Goal: Task Accomplishment & Management: Complete application form

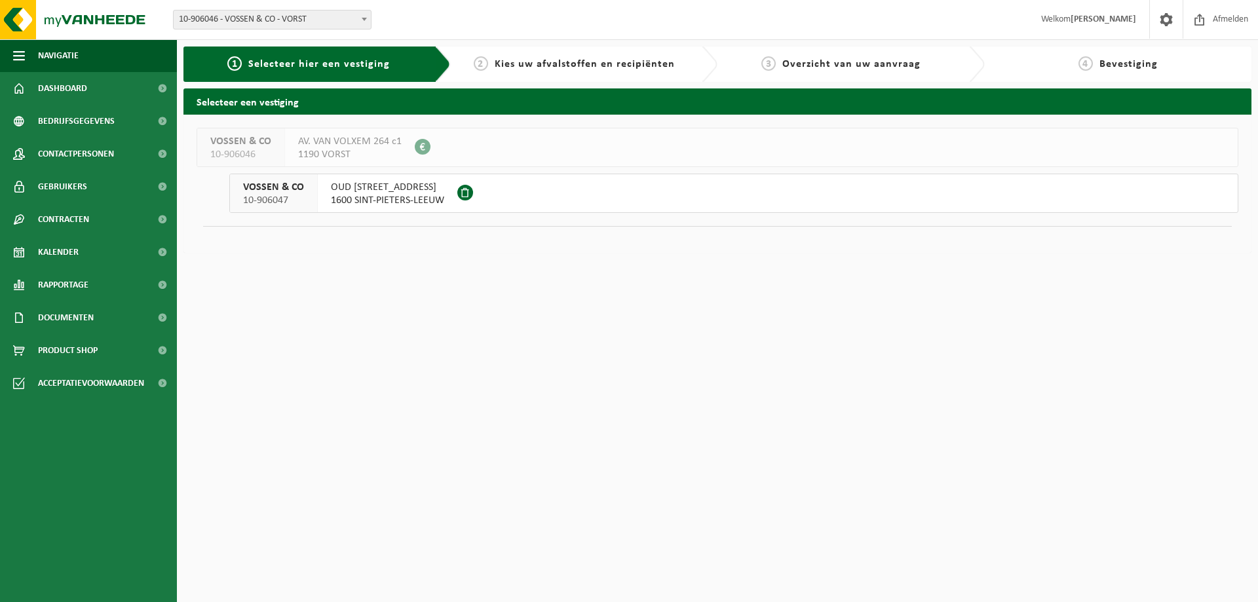
click at [398, 196] on span "1600 SINT-PIETERS-LEEUW" at bounding box center [387, 200] width 113 height 13
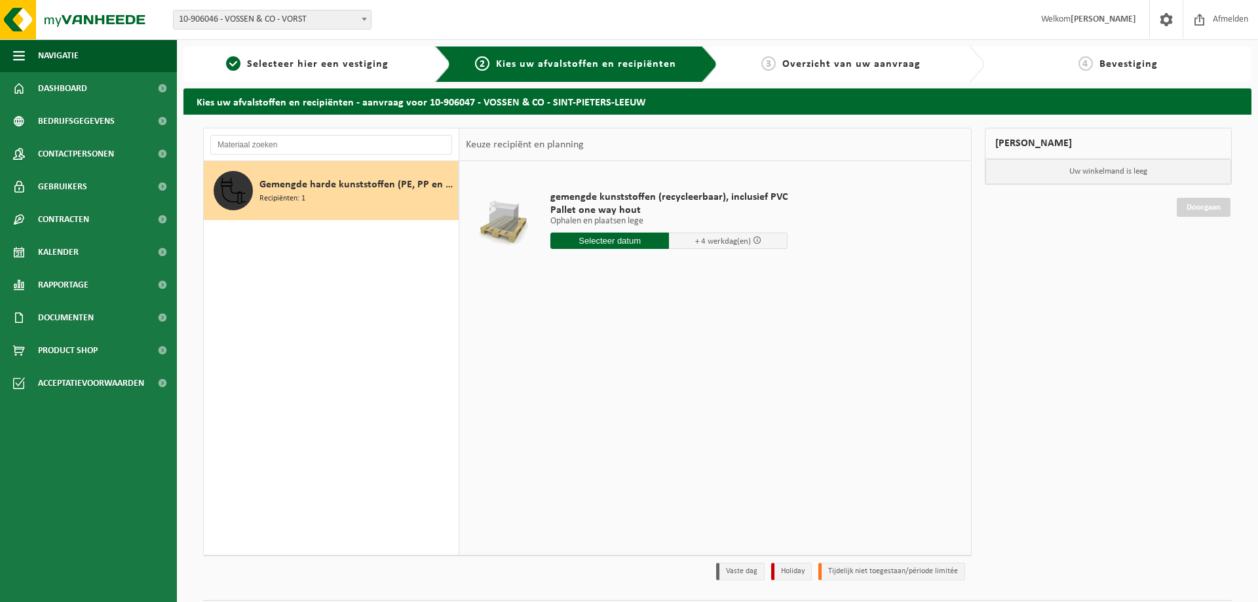
click at [732, 237] on span "+ 4 werkdag(en)" at bounding box center [723, 241] width 56 height 9
click at [622, 242] on input "text" at bounding box center [609, 241] width 119 height 16
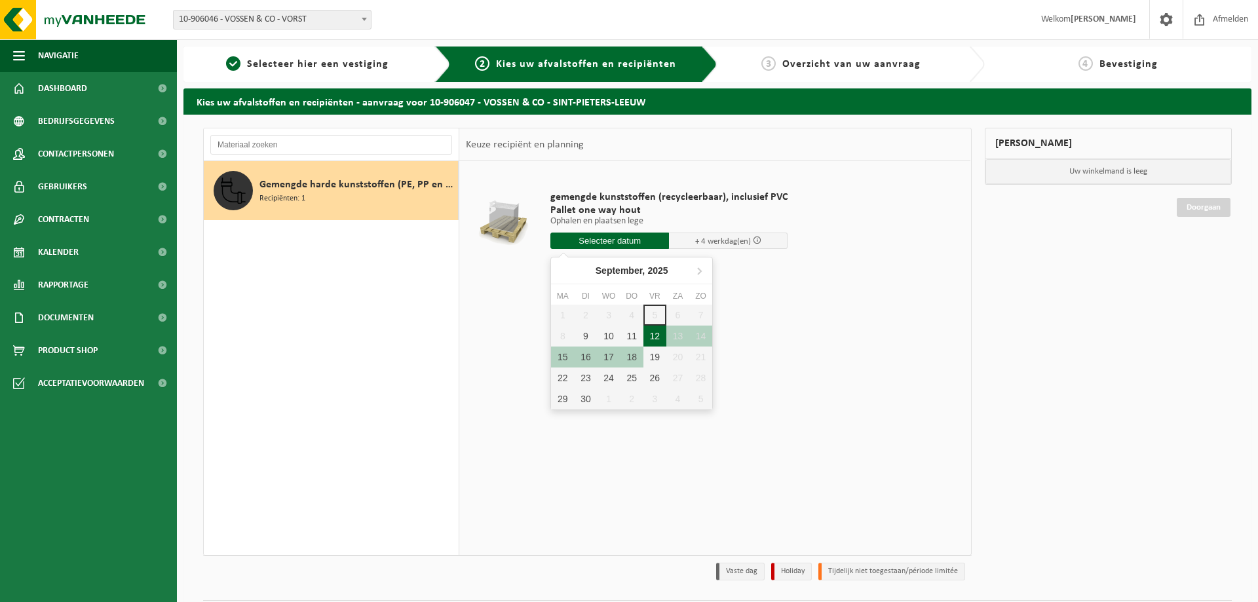
click at [651, 335] on div "12" at bounding box center [654, 336] width 23 height 21
type input "Van 2025-09-12"
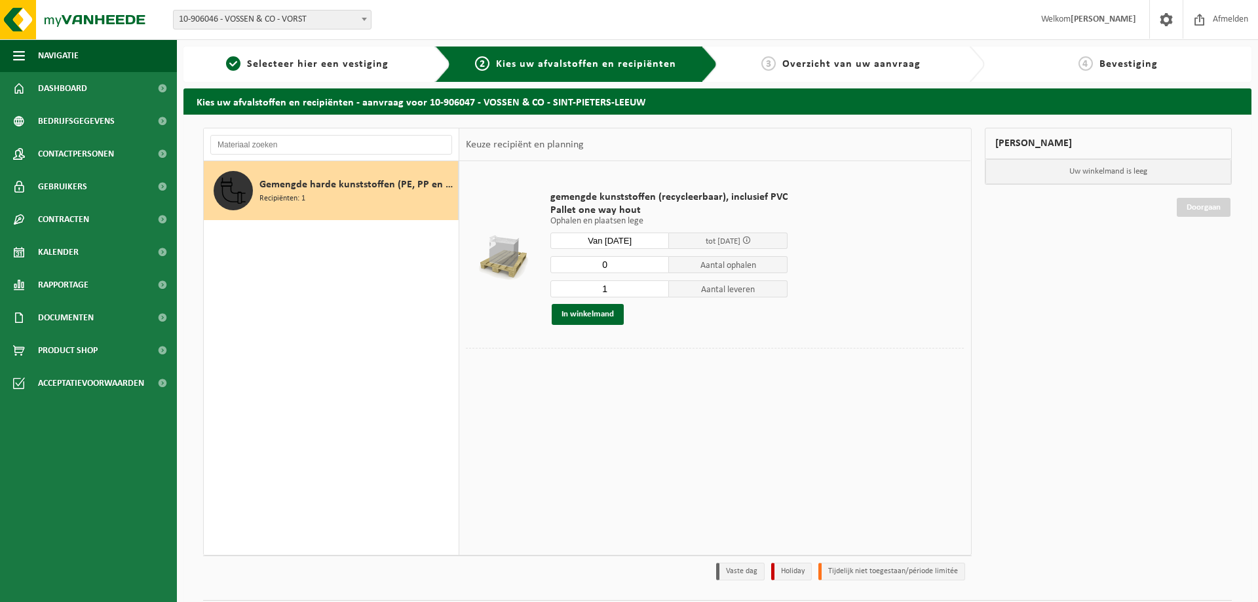
click at [660, 265] on input "0" at bounding box center [609, 264] width 119 height 17
click at [657, 264] on input "1" at bounding box center [609, 264] width 119 height 17
click at [657, 264] on input "2" at bounding box center [609, 264] width 119 height 17
click at [657, 264] on input "3" at bounding box center [609, 264] width 119 height 17
click at [657, 264] on input "4" at bounding box center [609, 264] width 119 height 17
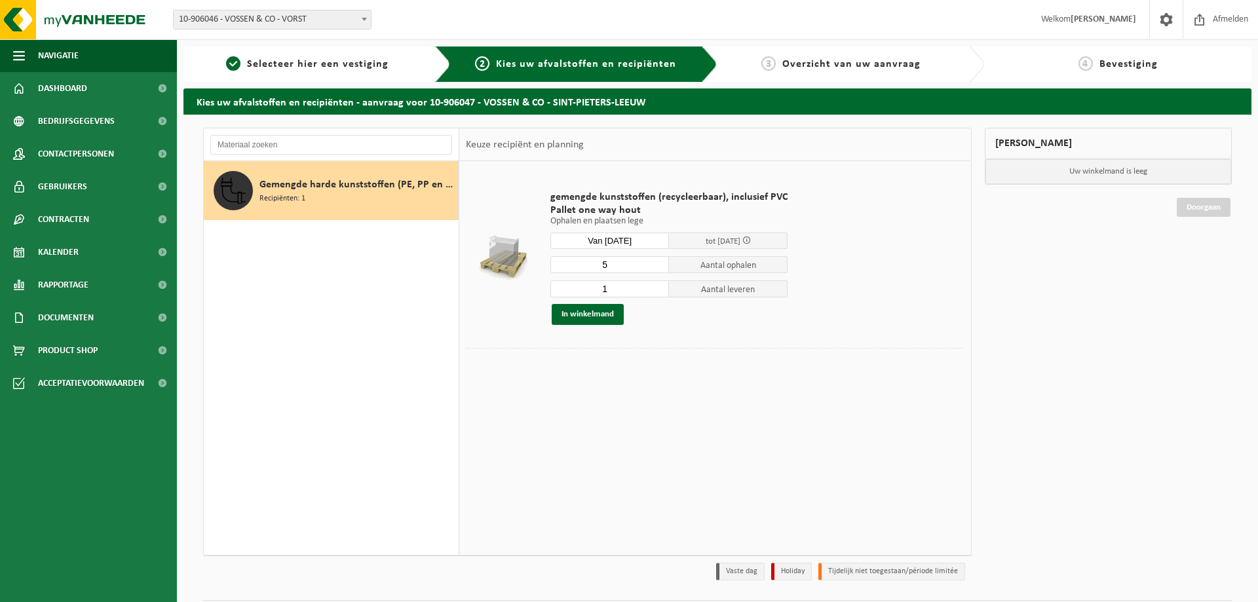
click at [657, 264] on input "5" at bounding box center [609, 264] width 119 height 17
click at [657, 264] on input "6" at bounding box center [609, 264] width 119 height 17
click at [657, 264] on input "7" at bounding box center [609, 264] width 119 height 17
click at [657, 264] on input "8" at bounding box center [609, 264] width 119 height 17
click at [657, 264] on input "9" at bounding box center [609, 264] width 119 height 17
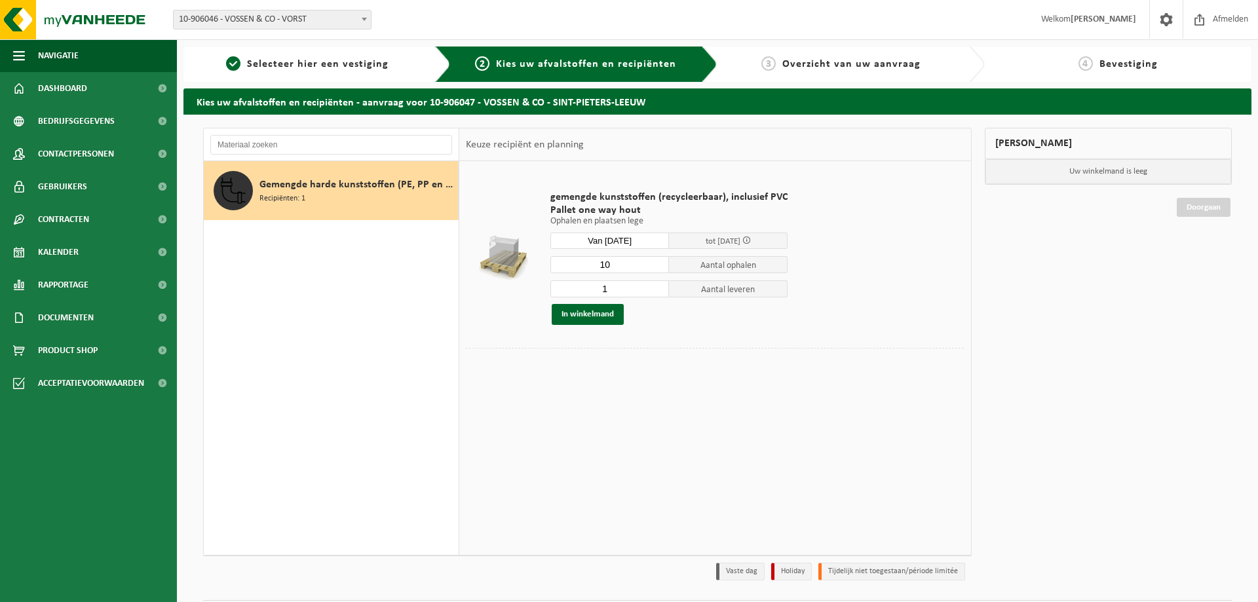
click at [657, 264] on input "10" at bounding box center [609, 264] width 119 height 17
click at [657, 264] on input "11" at bounding box center [609, 264] width 119 height 17
type input "12"
click at [657, 264] on input "12" at bounding box center [609, 264] width 119 height 17
click at [787, 428] on div "gemengde kunststoffen (recycleerbaar), inclusief PVC Pallet one way hout Ophale…" at bounding box center [714, 357] width 511 height 393
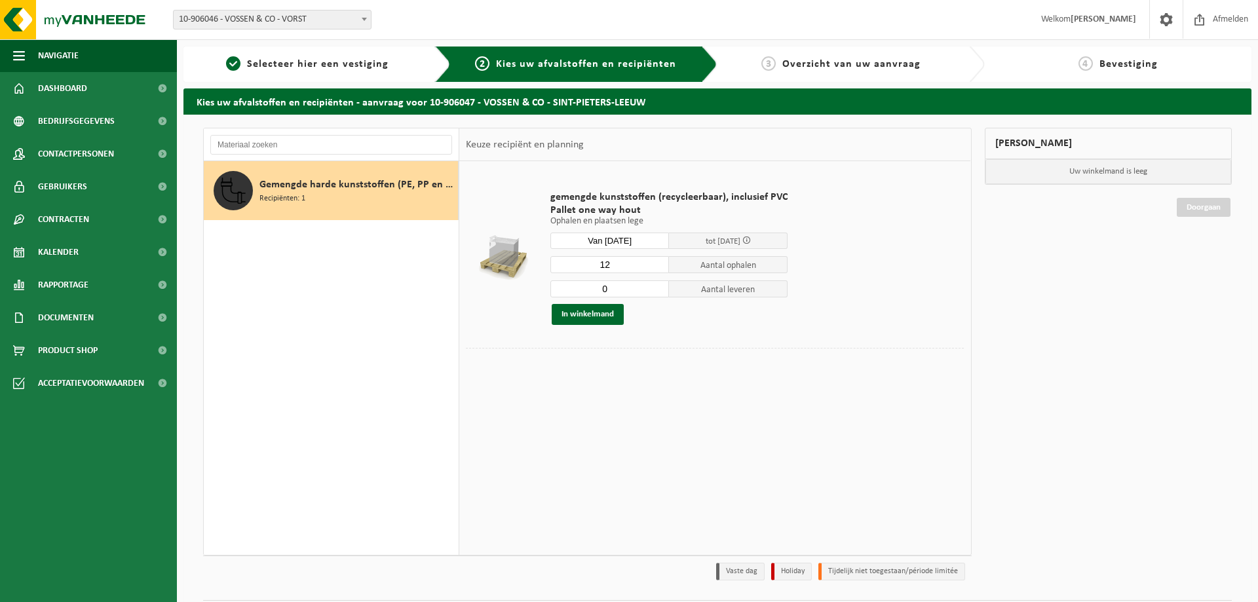
type input "0"
click at [657, 290] on input "0" at bounding box center [609, 288] width 119 height 17
click at [749, 238] on span at bounding box center [746, 240] width 9 height 9
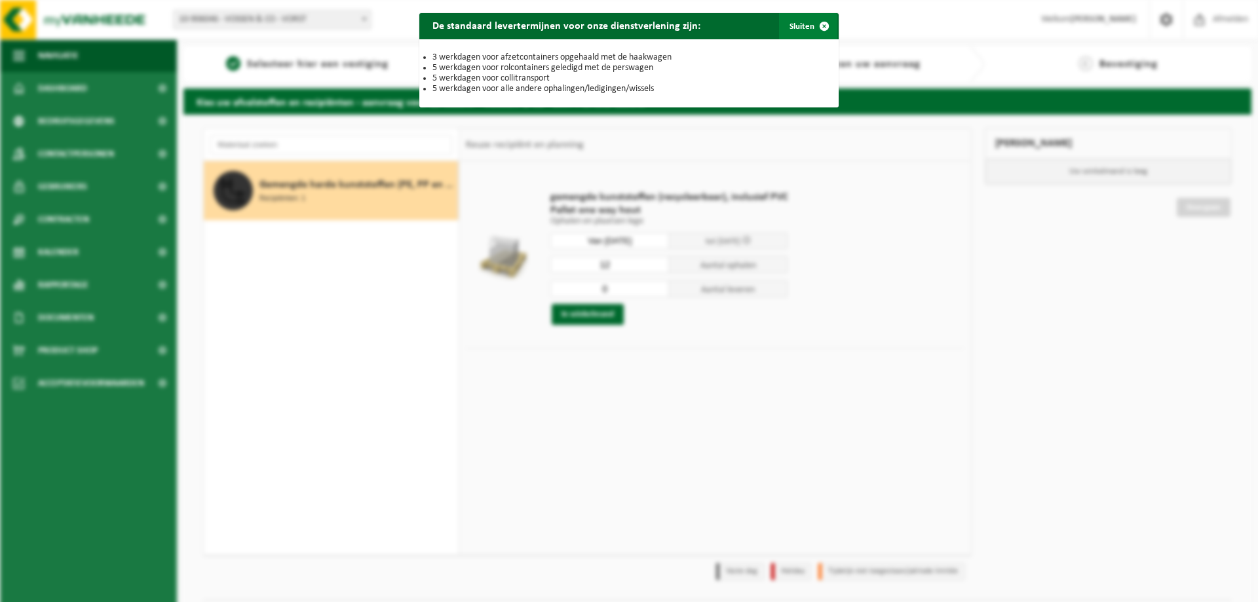
click at [820, 26] on span "button" at bounding box center [824, 26] width 26 height 26
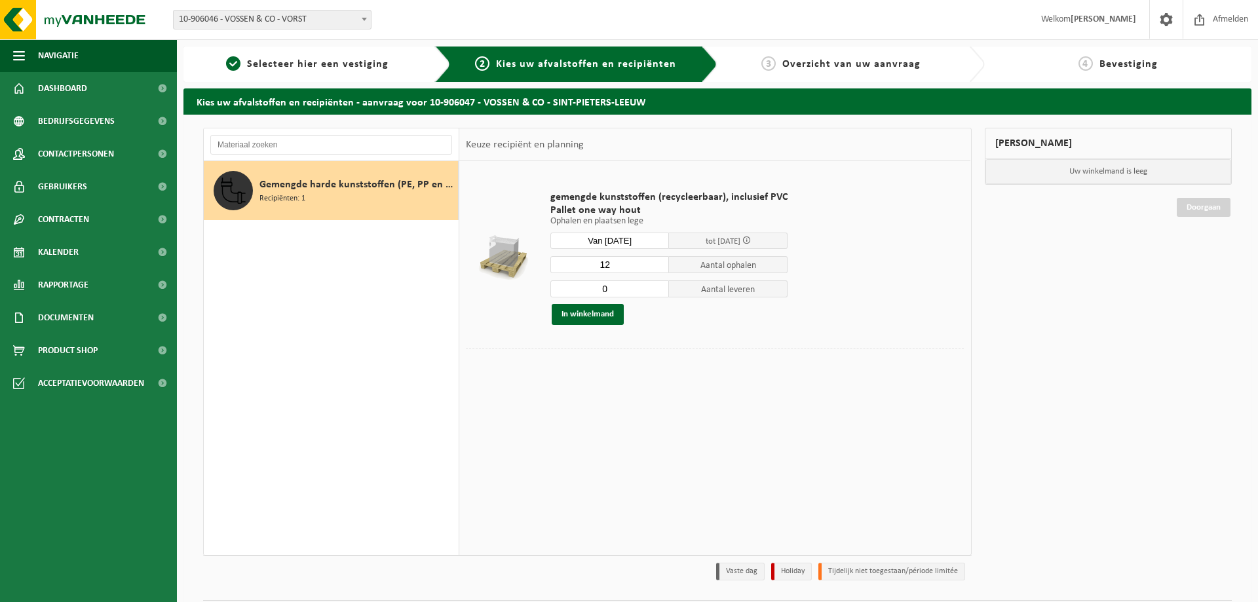
click at [642, 241] on input "Van 2025-09-12" at bounding box center [609, 241] width 119 height 16
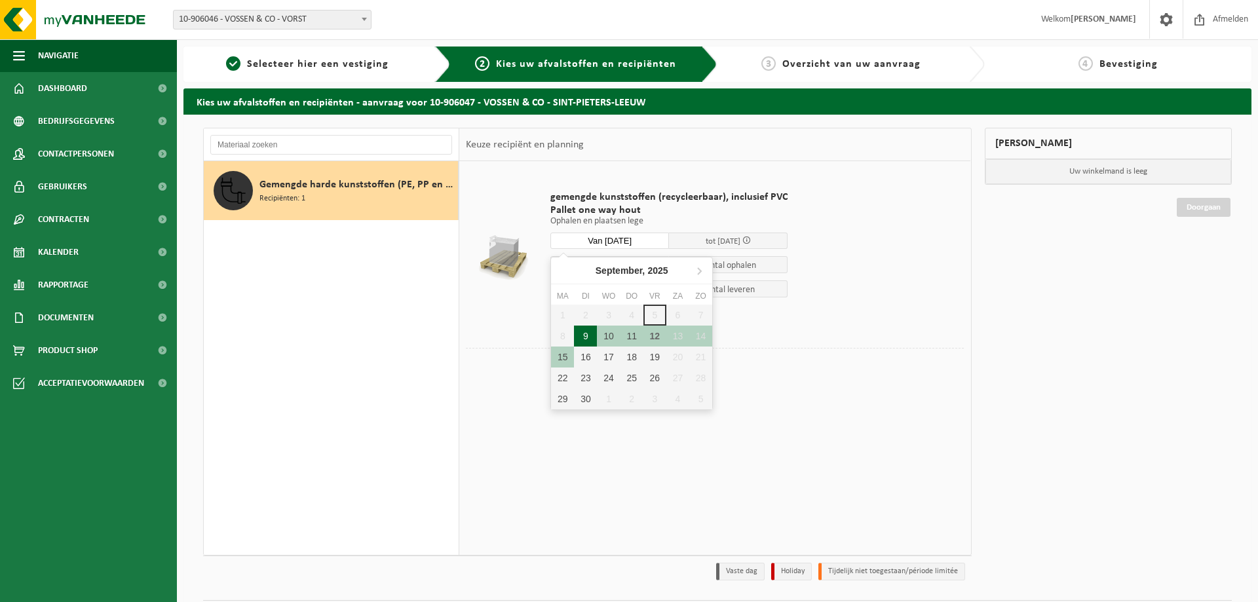
click at [592, 337] on div "9" at bounding box center [585, 336] width 23 height 21
type input "Van 2025-09-09"
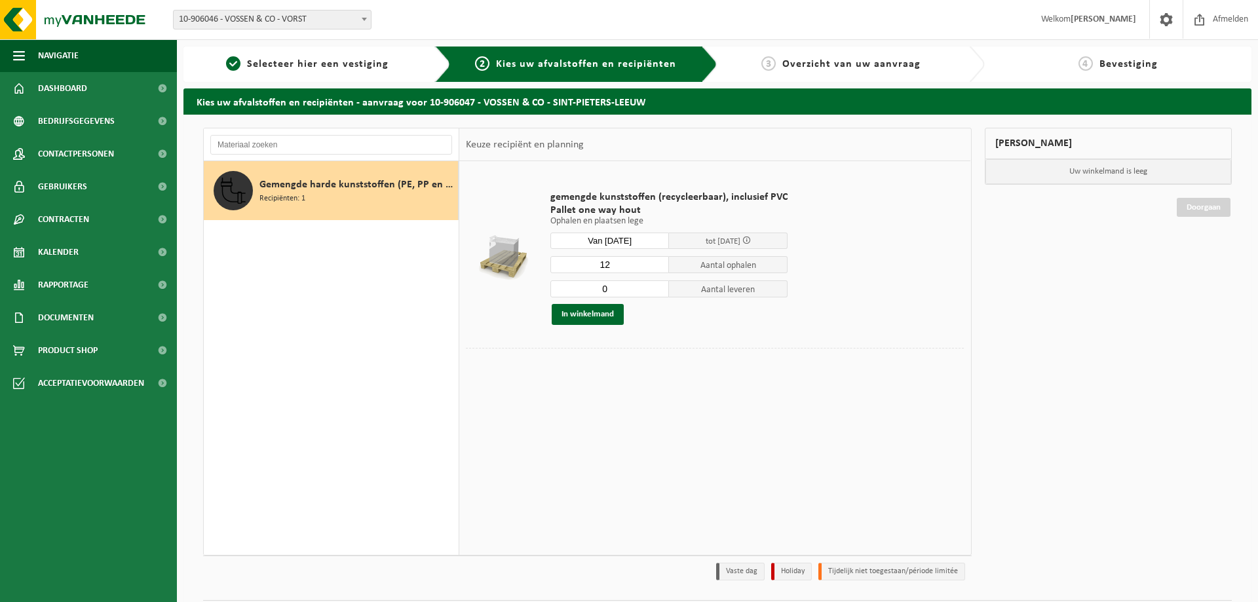
click at [753, 376] on td at bounding box center [715, 378] width 498 height 7
click at [650, 240] on input "Van 2025-09-09" at bounding box center [609, 241] width 119 height 16
click at [869, 385] on table "gemengde kunststoffen (recycleerbaar), inclusief PVC Pallet one way hout Ophale…" at bounding box center [714, 274] width 511 height 227
